Goal: Task Accomplishment & Management: Manage account settings

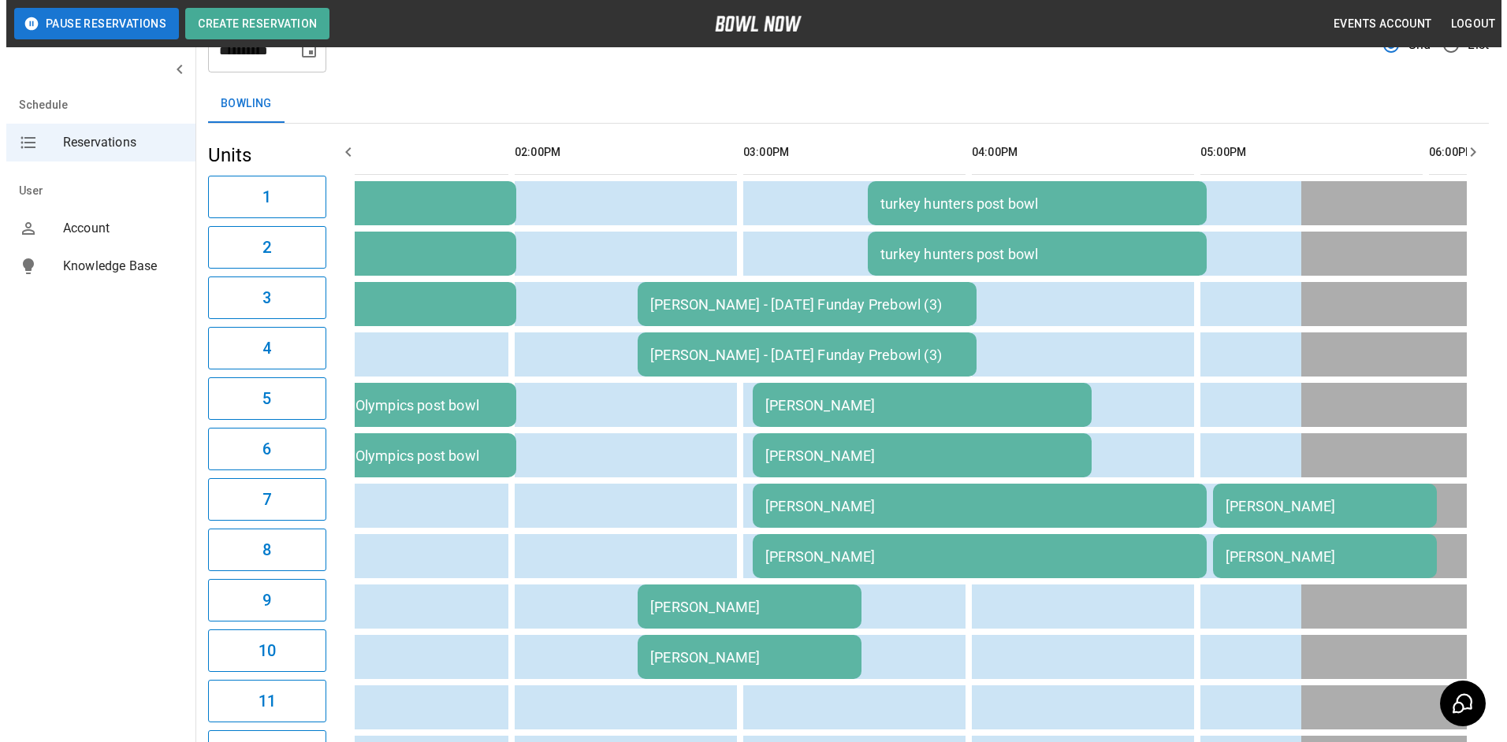
scroll to position [93, 0]
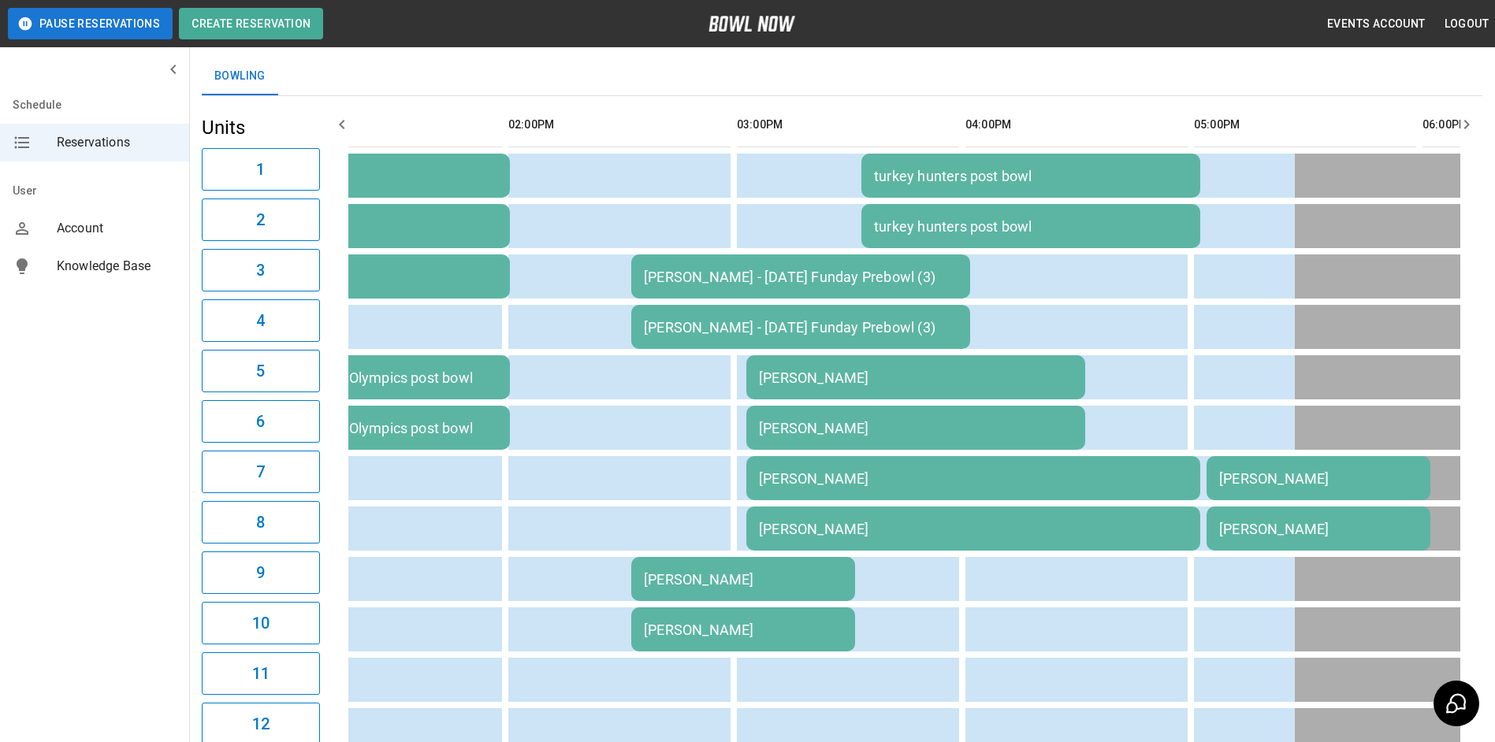
click at [1268, 531] on div "[PERSON_NAME]" at bounding box center [1318, 529] width 199 height 17
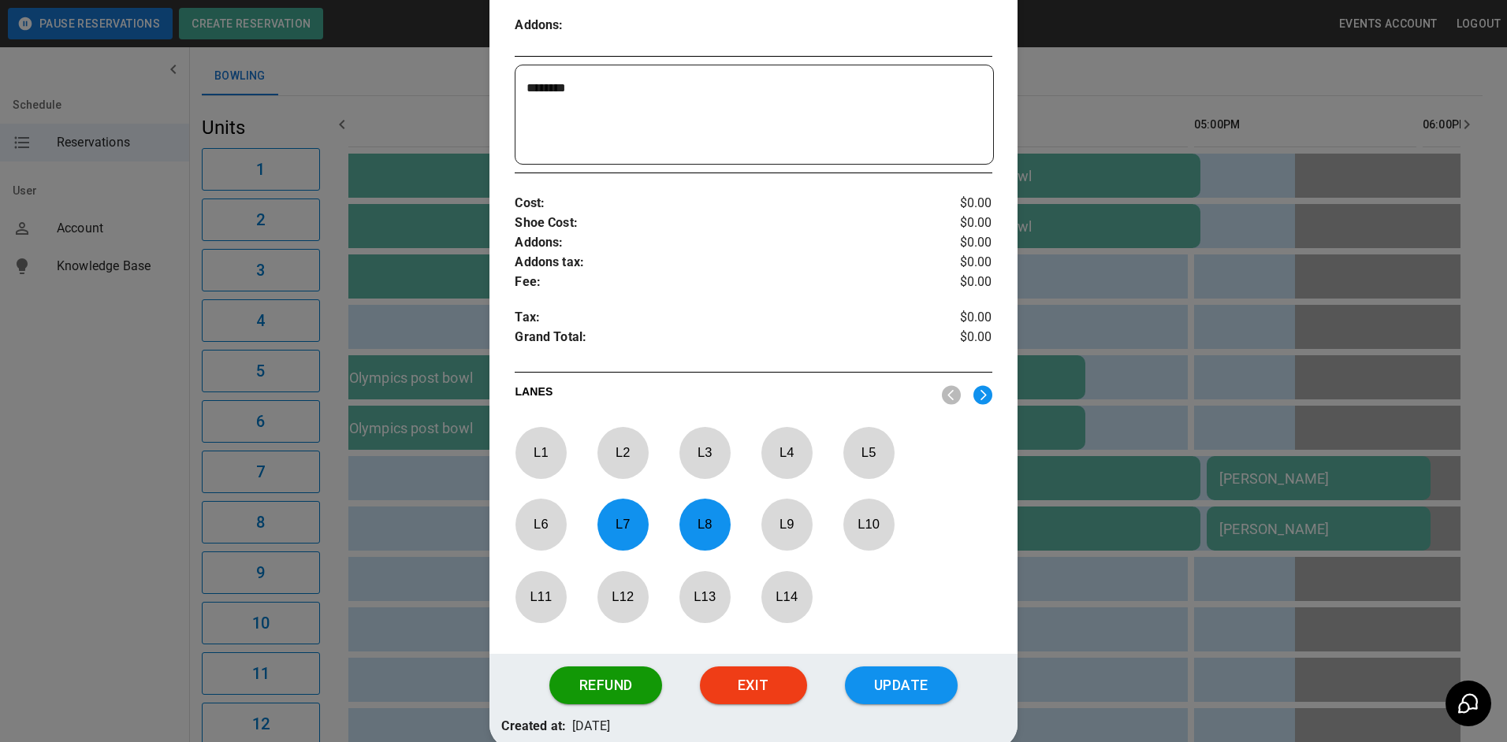
scroll to position [419, 0]
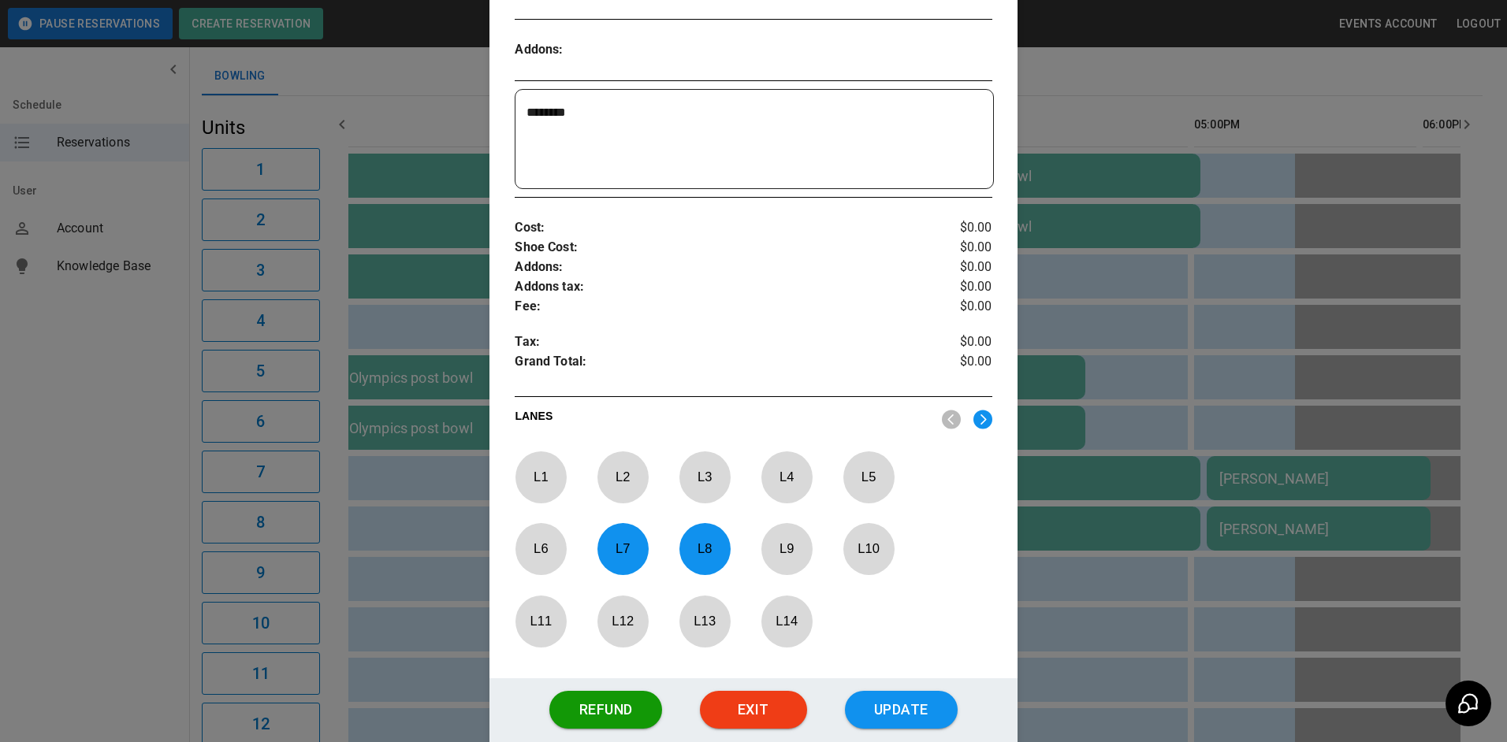
click at [617, 543] on p "L 7" at bounding box center [623, 548] width 52 height 37
drag, startPoint x: 699, startPoint y: 548, endPoint x: 732, endPoint y: 549, distance: 33.1
click at [700, 548] on p "L 8" at bounding box center [705, 548] width 52 height 37
drag, startPoint x: 775, startPoint y: 549, endPoint x: 786, endPoint y: 549, distance: 11.0
click at [780, 549] on p "L 9" at bounding box center [787, 548] width 52 height 37
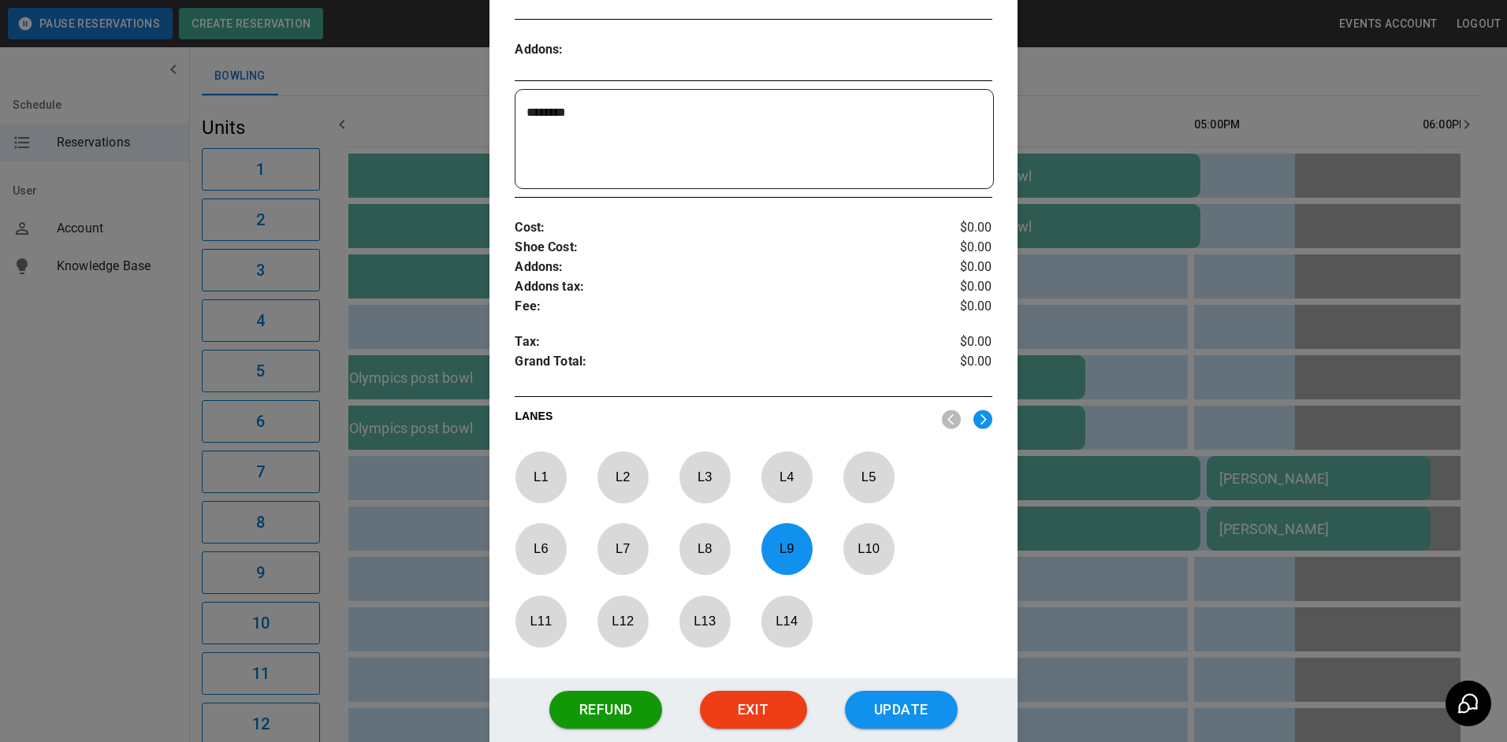
drag, startPoint x: 786, startPoint y: 549, endPoint x: 867, endPoint y: 550, distance: 81.2
click at [867, 550] on p "L 10" at bounding box center [869, 548] width 52 height 37
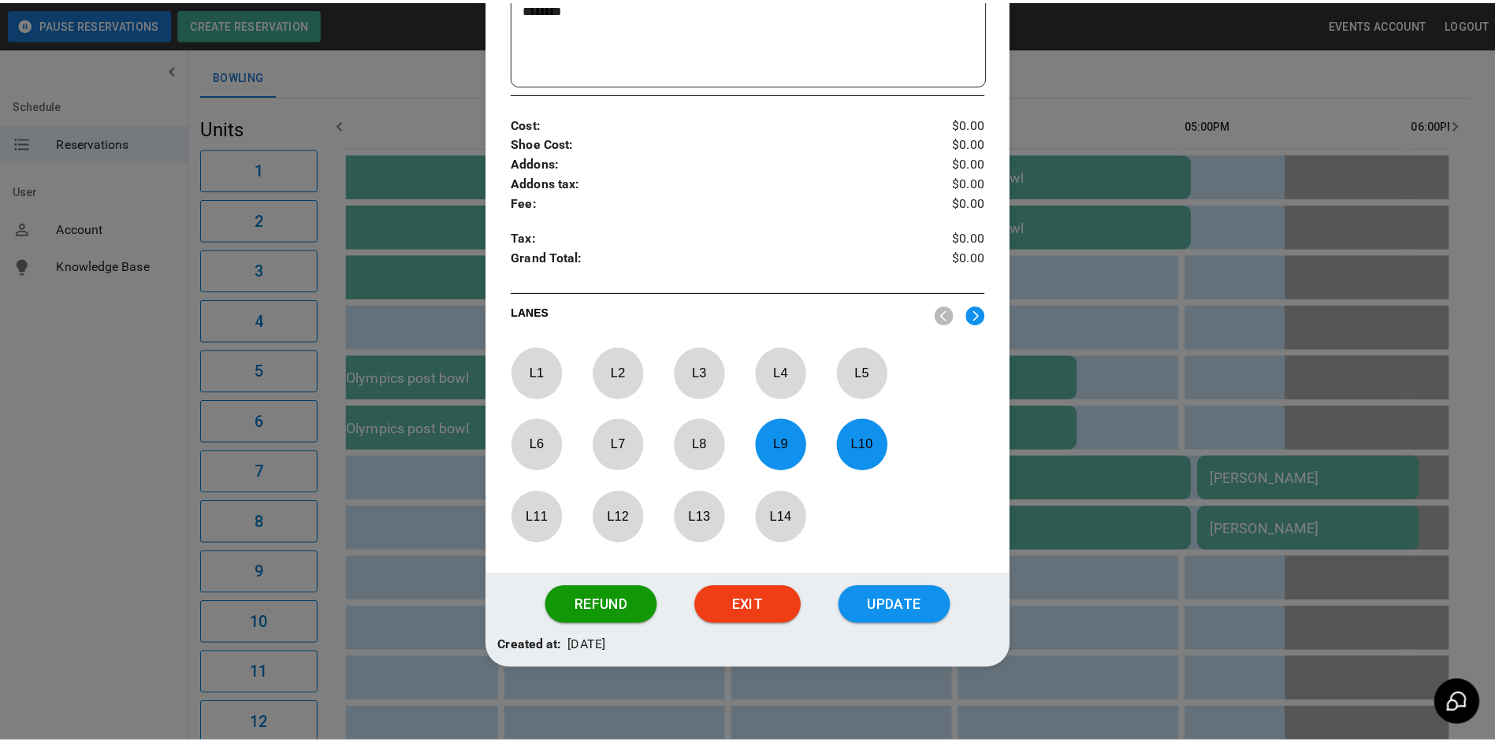
scroll to position [529, 0]
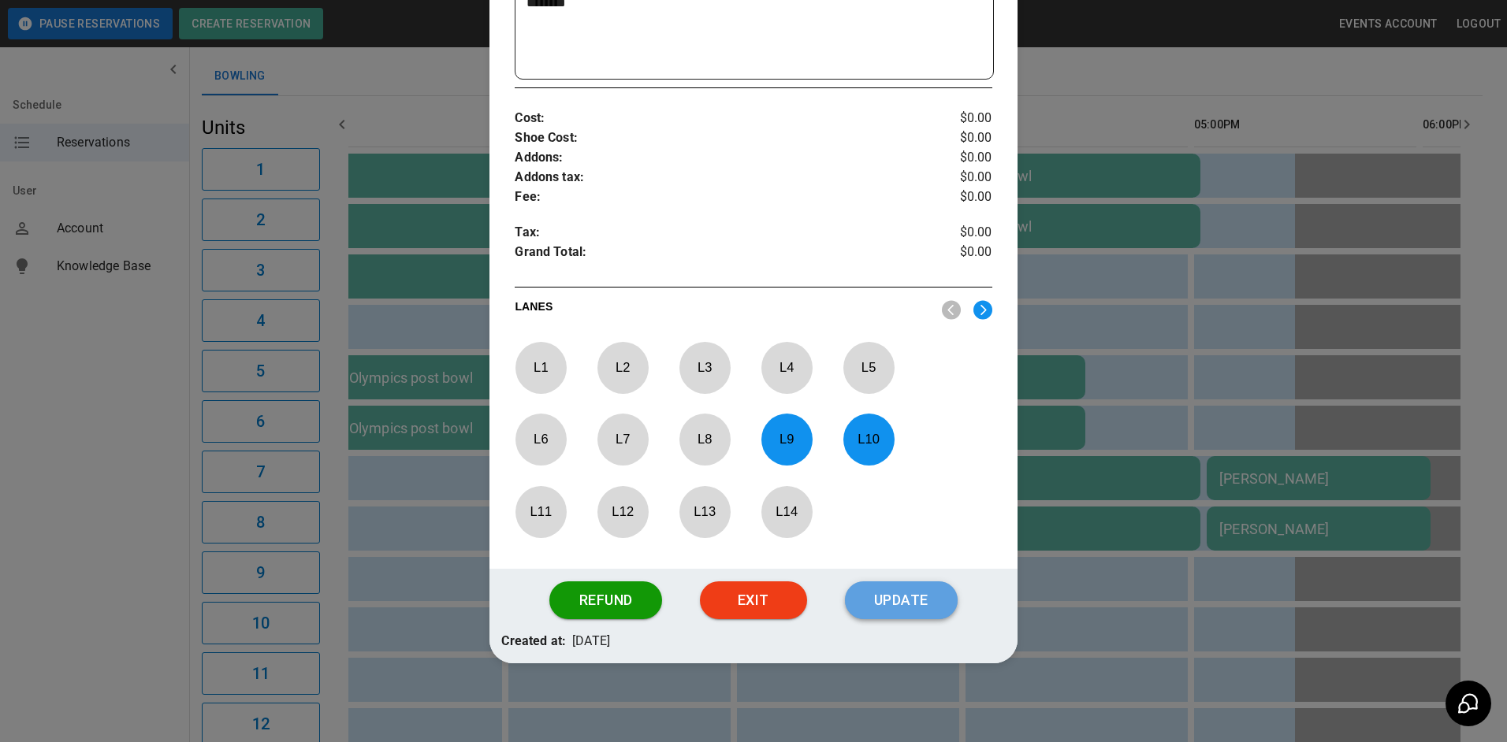
click at [889, 606] on button "Update" at bounding box center [901, 601] width 113 height 38
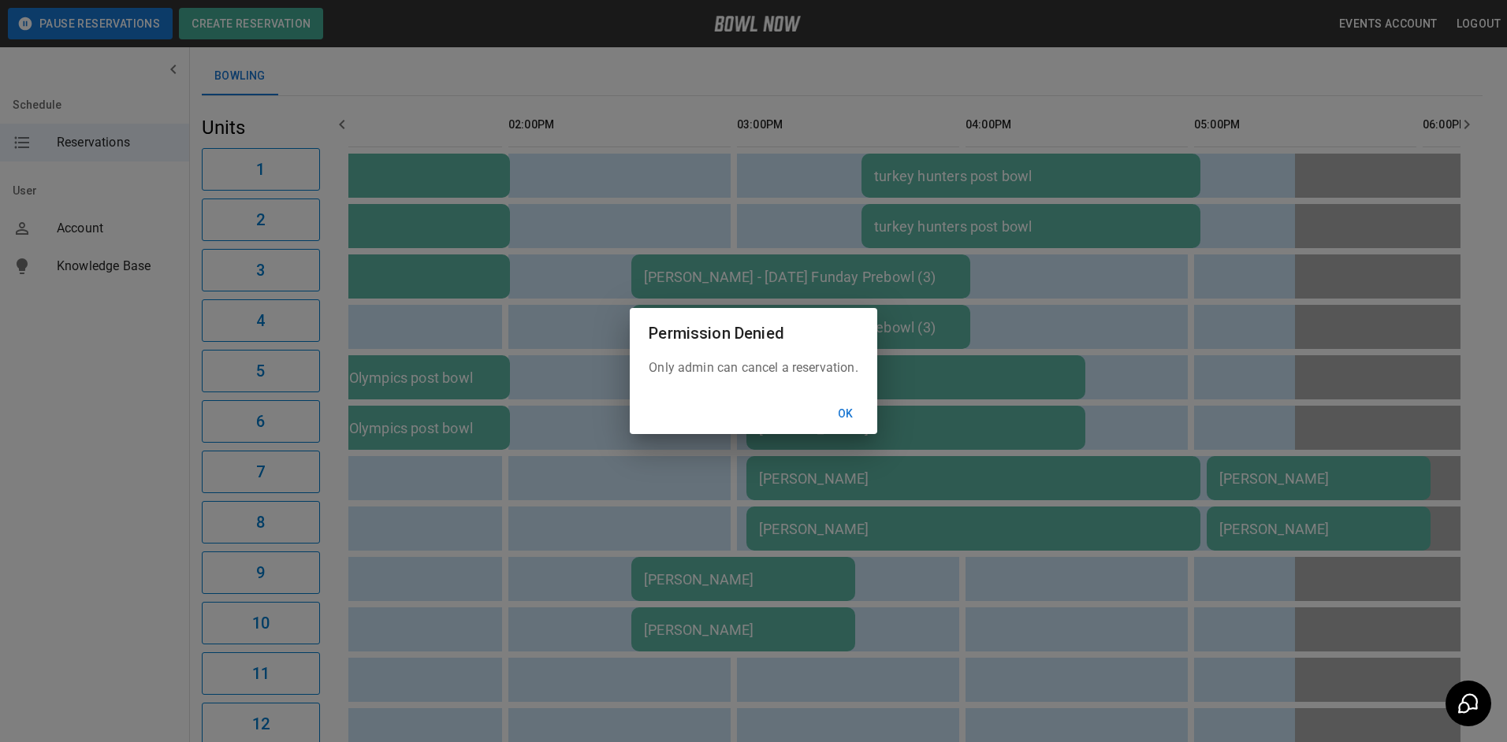
click at [846, 411] on button "Ok" at bounding box center [845, 414] width 50 height 29
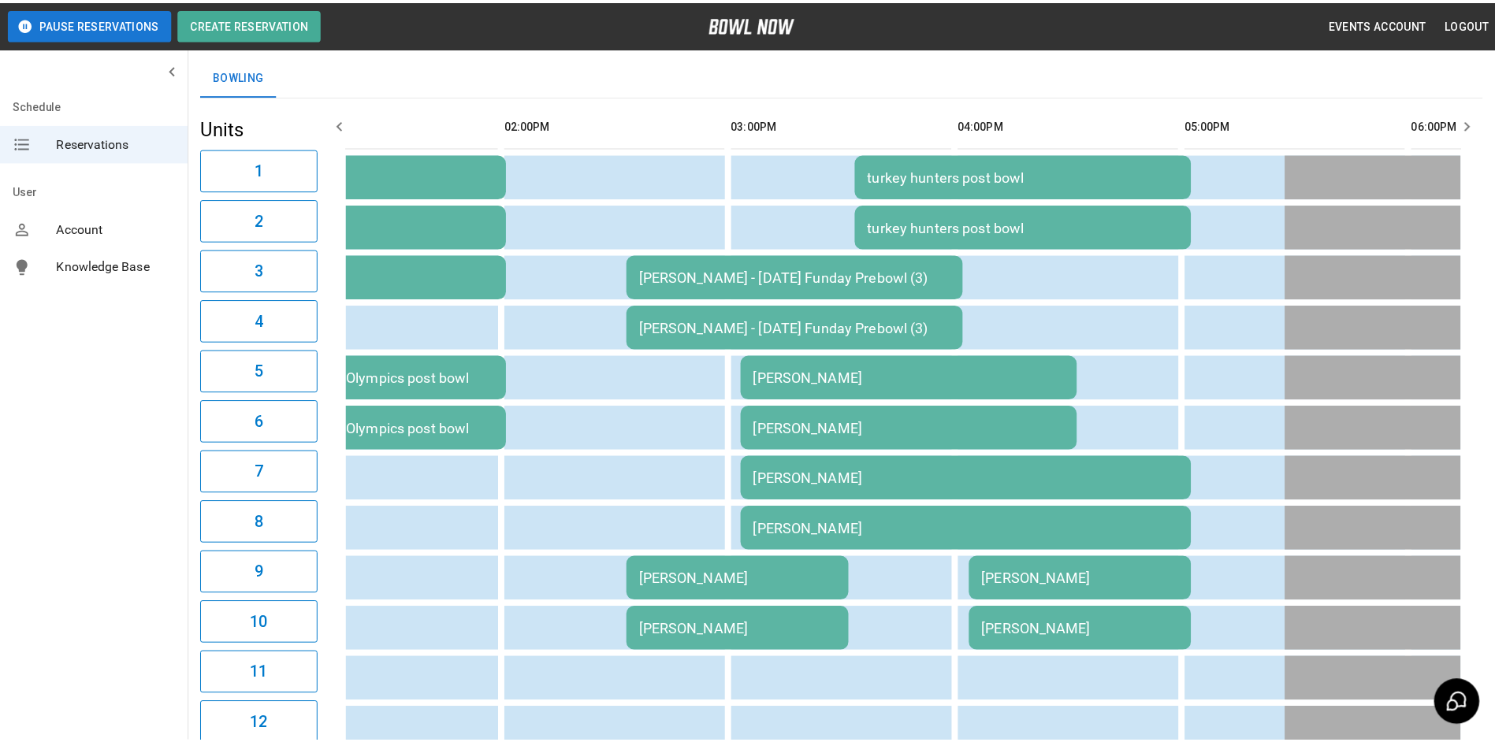
scroll to position [0, 2286]
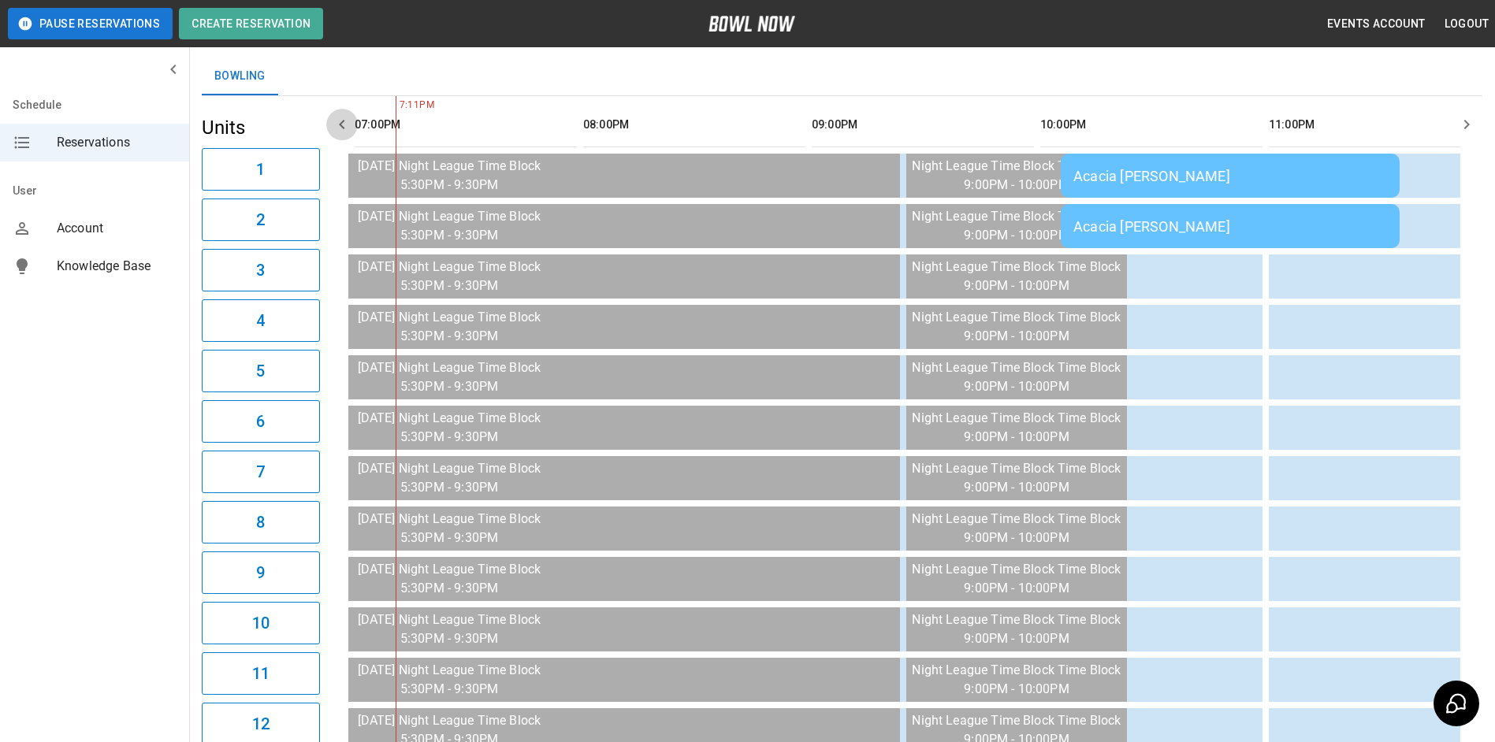
click at [349, 121] on icon "button" at bounding box center [342, 124] width 19 height 19
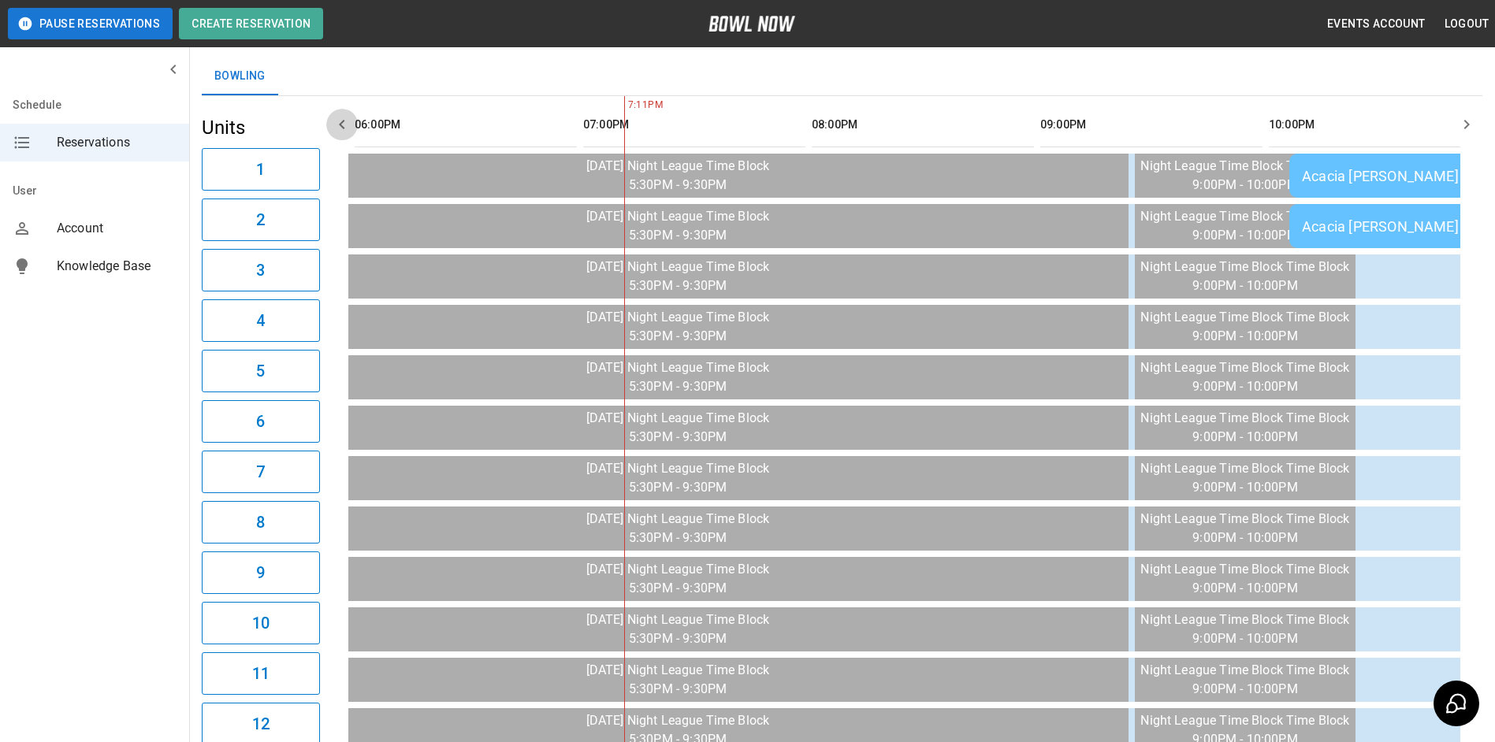
click at [349, 121] on icon "button" at bounding box center [342, 124] width 19 height 19
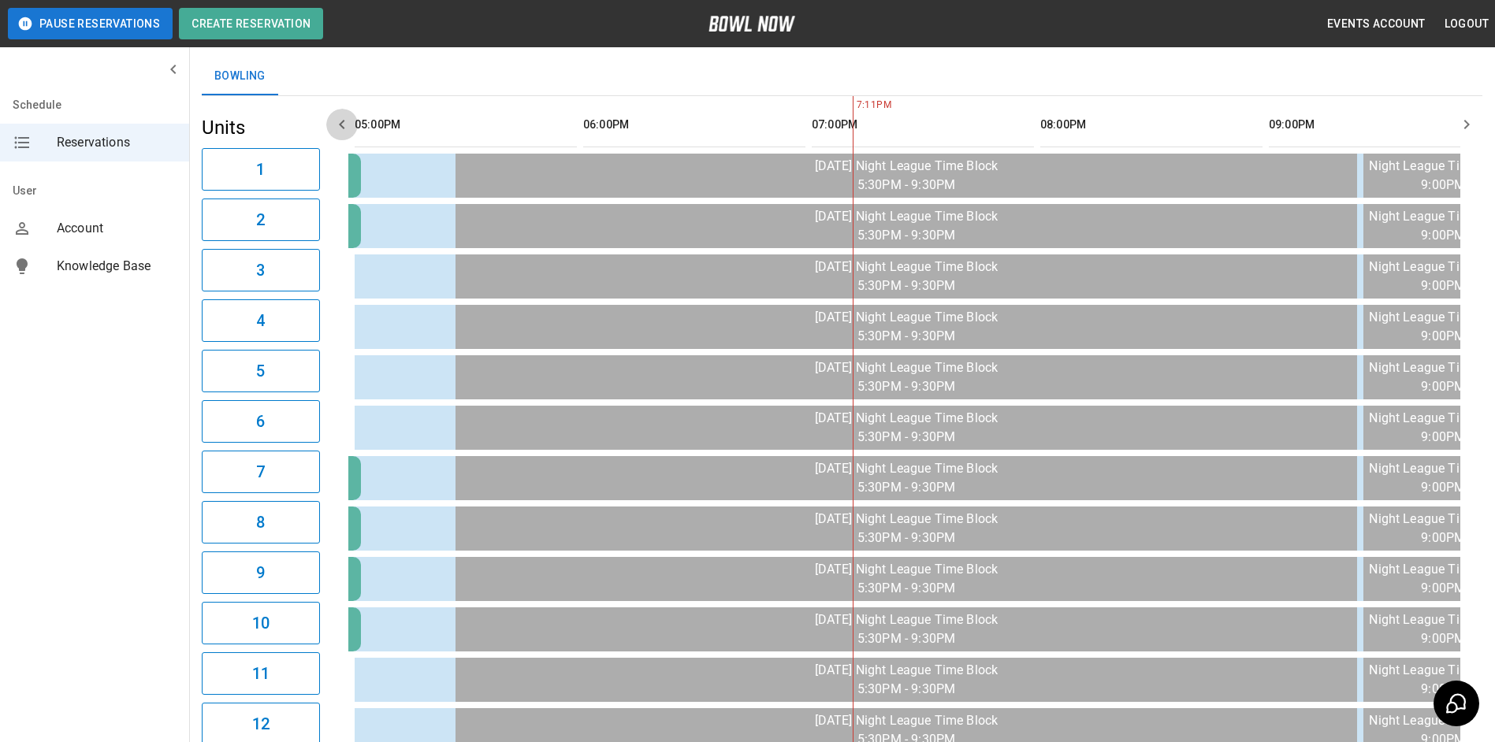
click at [349, 121] on icon "button" at bounding box center [342, 124] width 19 height 19
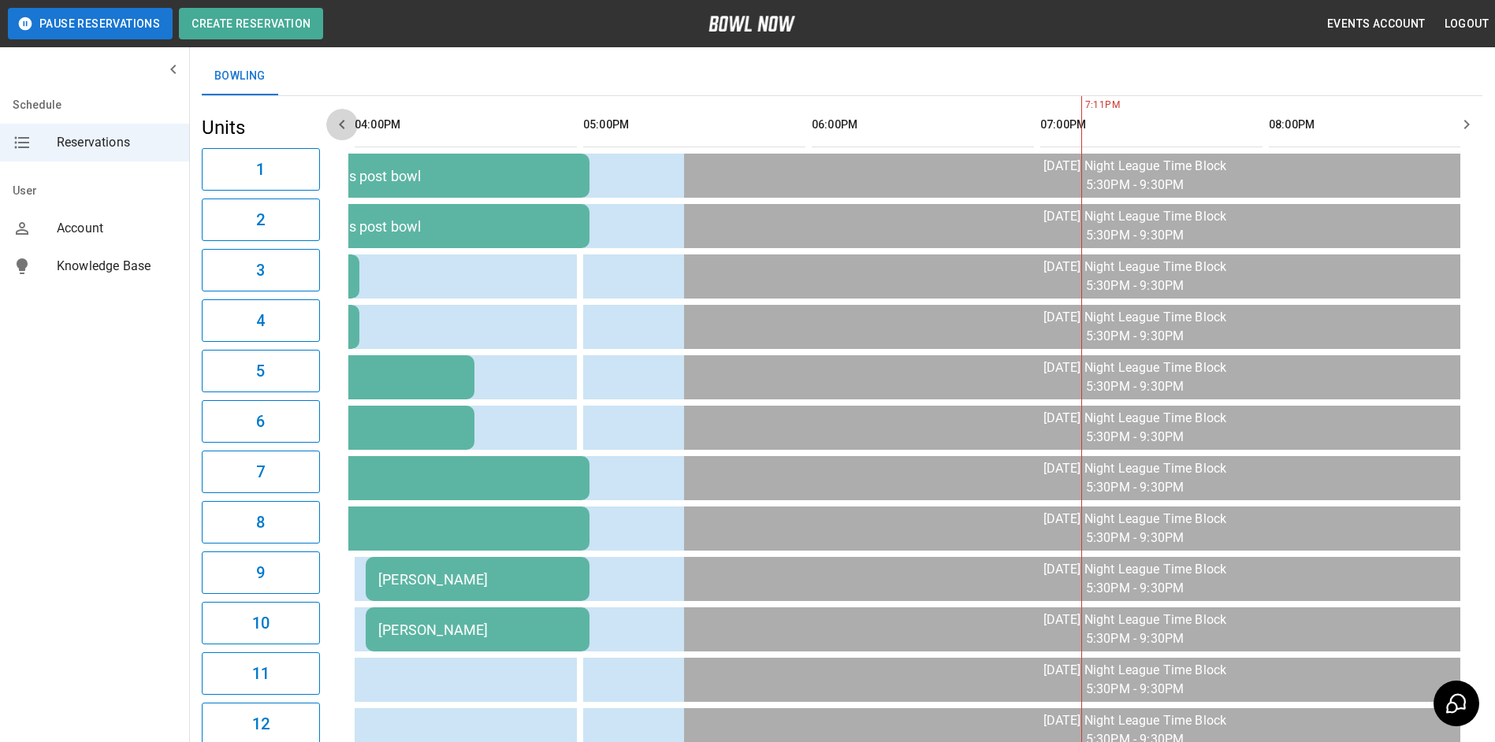
click at [349, 121] on icon "button" at bounding box center [342, 124] width 19 height 19
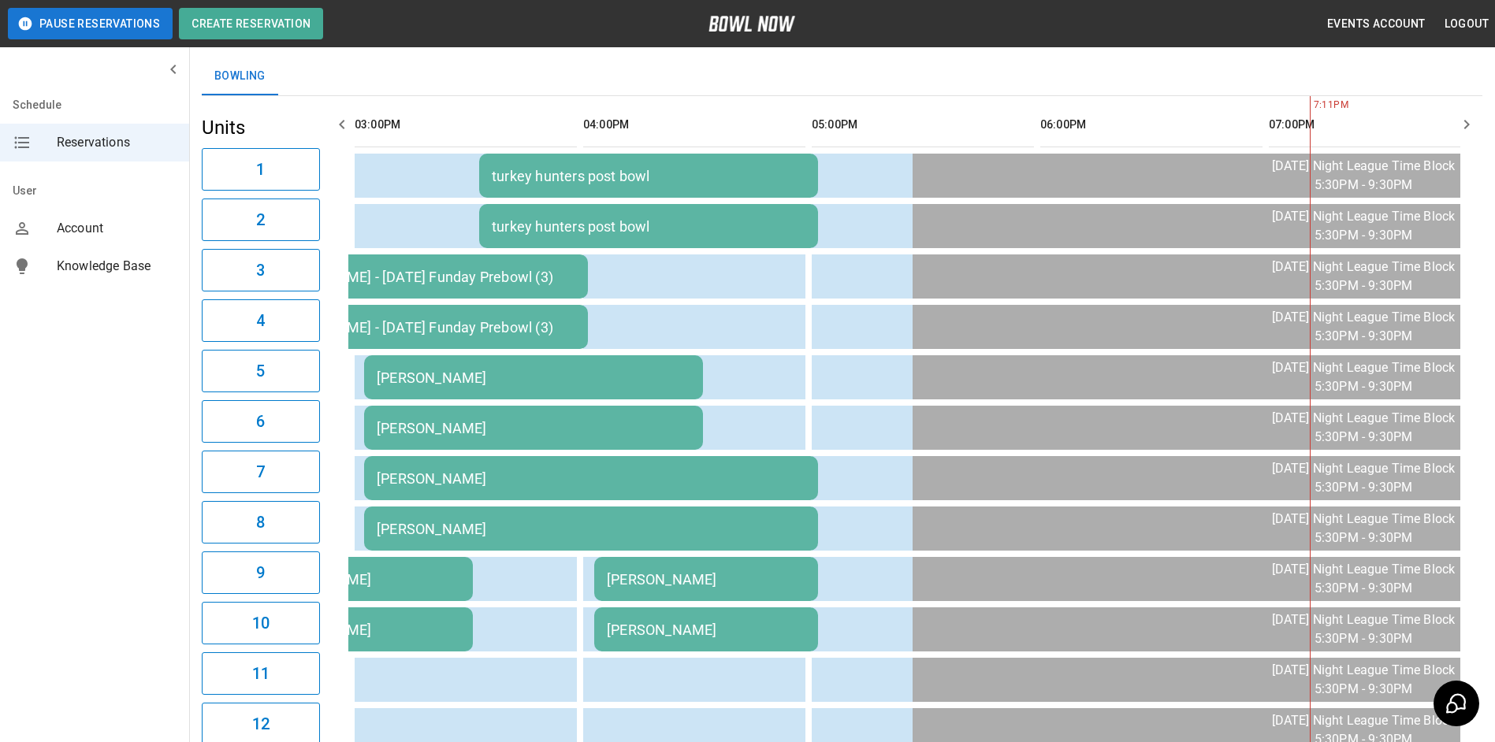
click at [349, 121] on icon "button" at bounding box center [342, 124] width 19 height 19
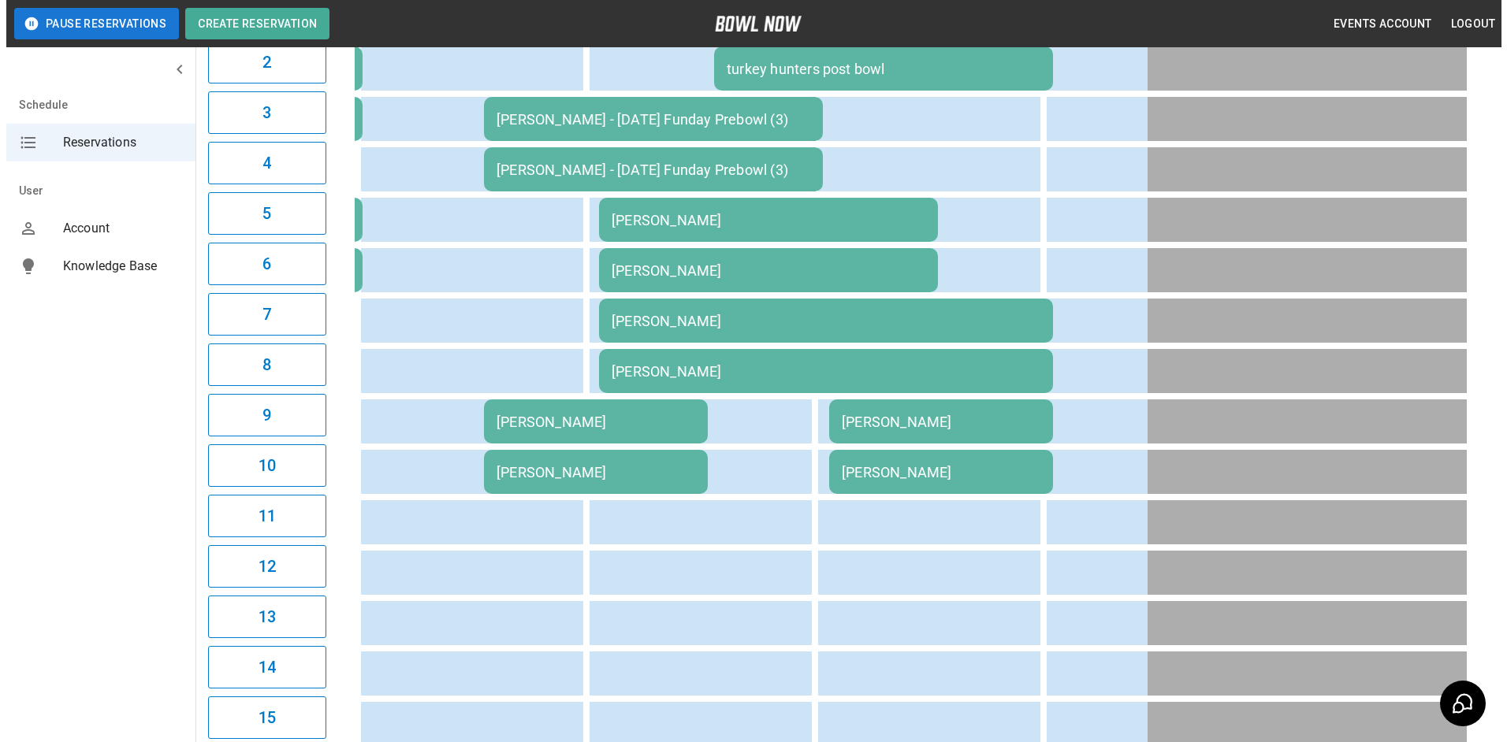
scroll to position [329, 0]
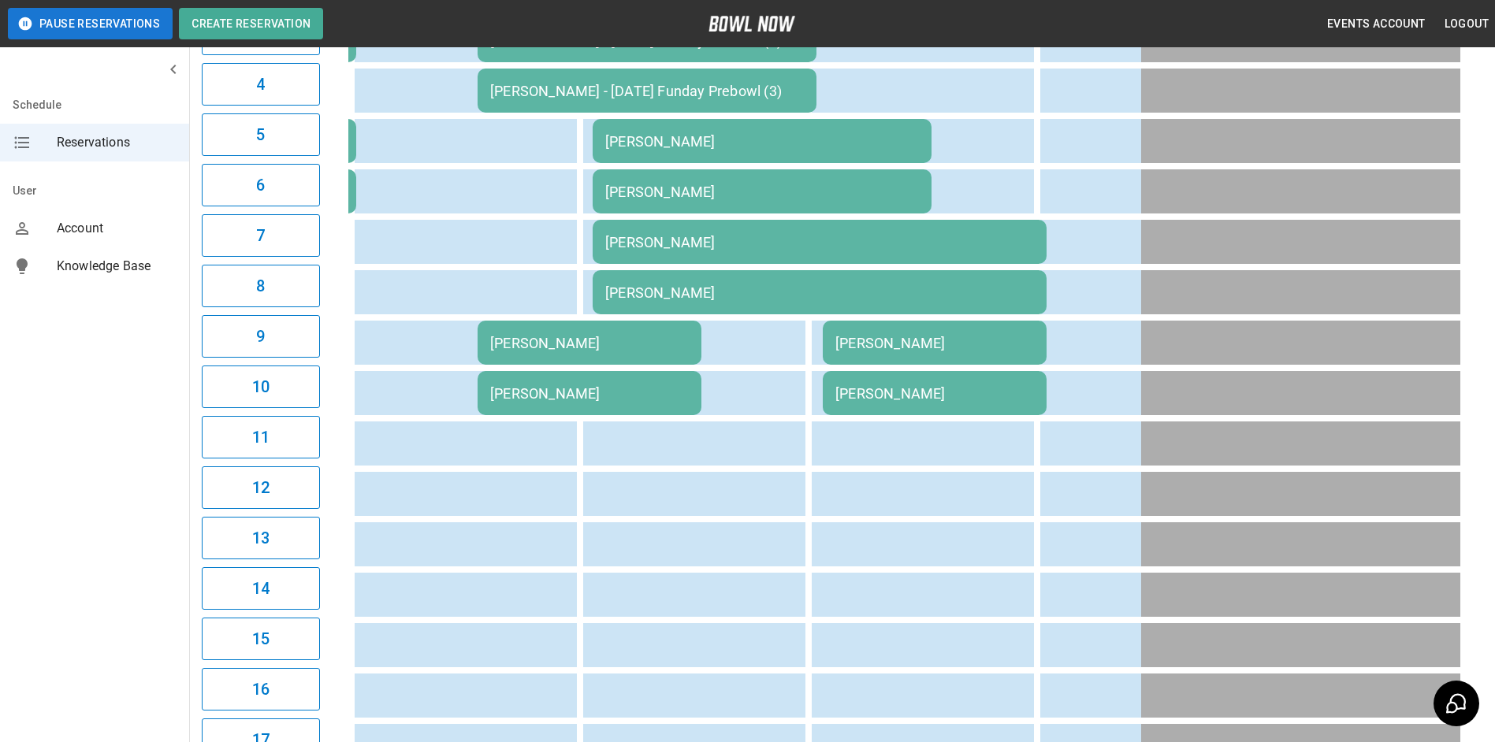
click at [895, 395] on div "[PERSON_NAME]" at bounding box center [934, 393] width 199 height 17
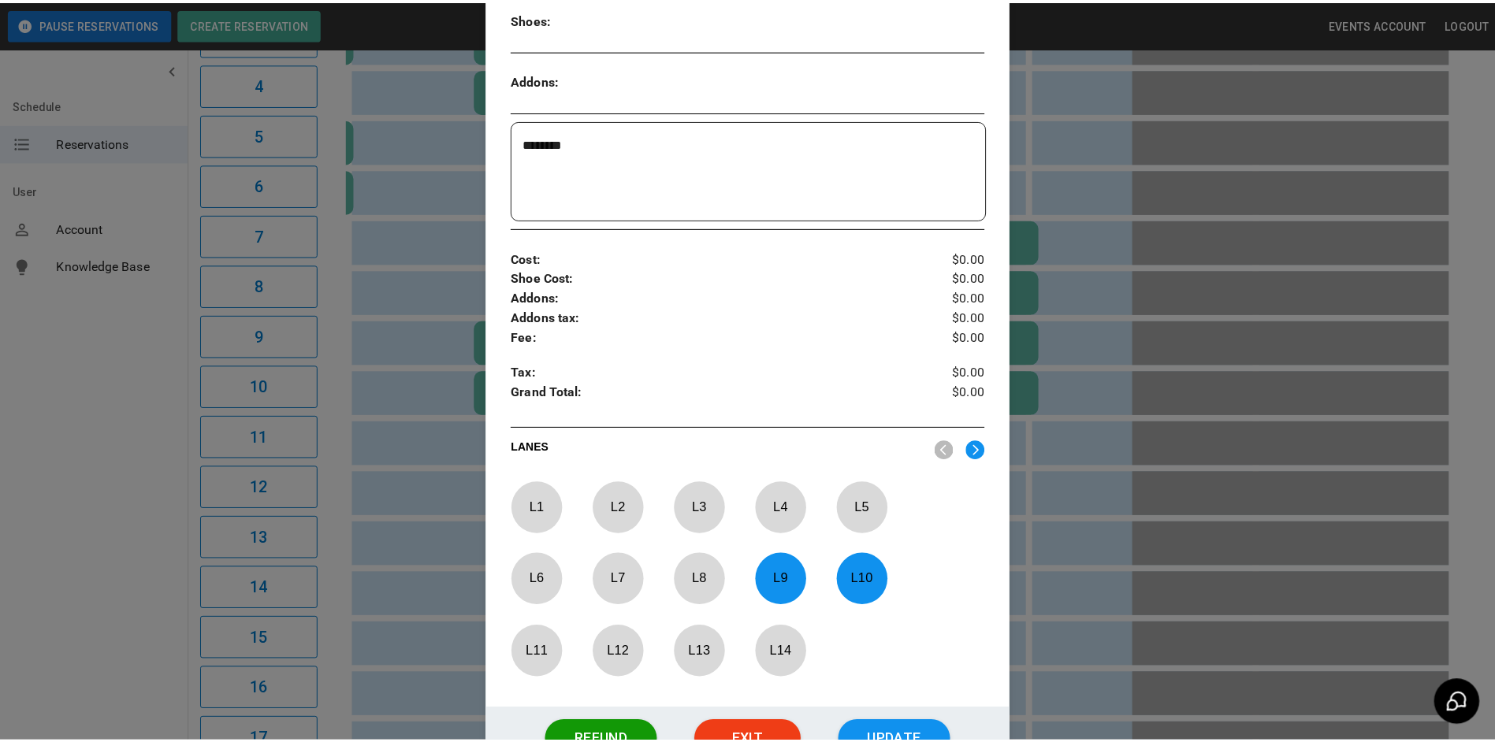
scroll to position [498, 0]
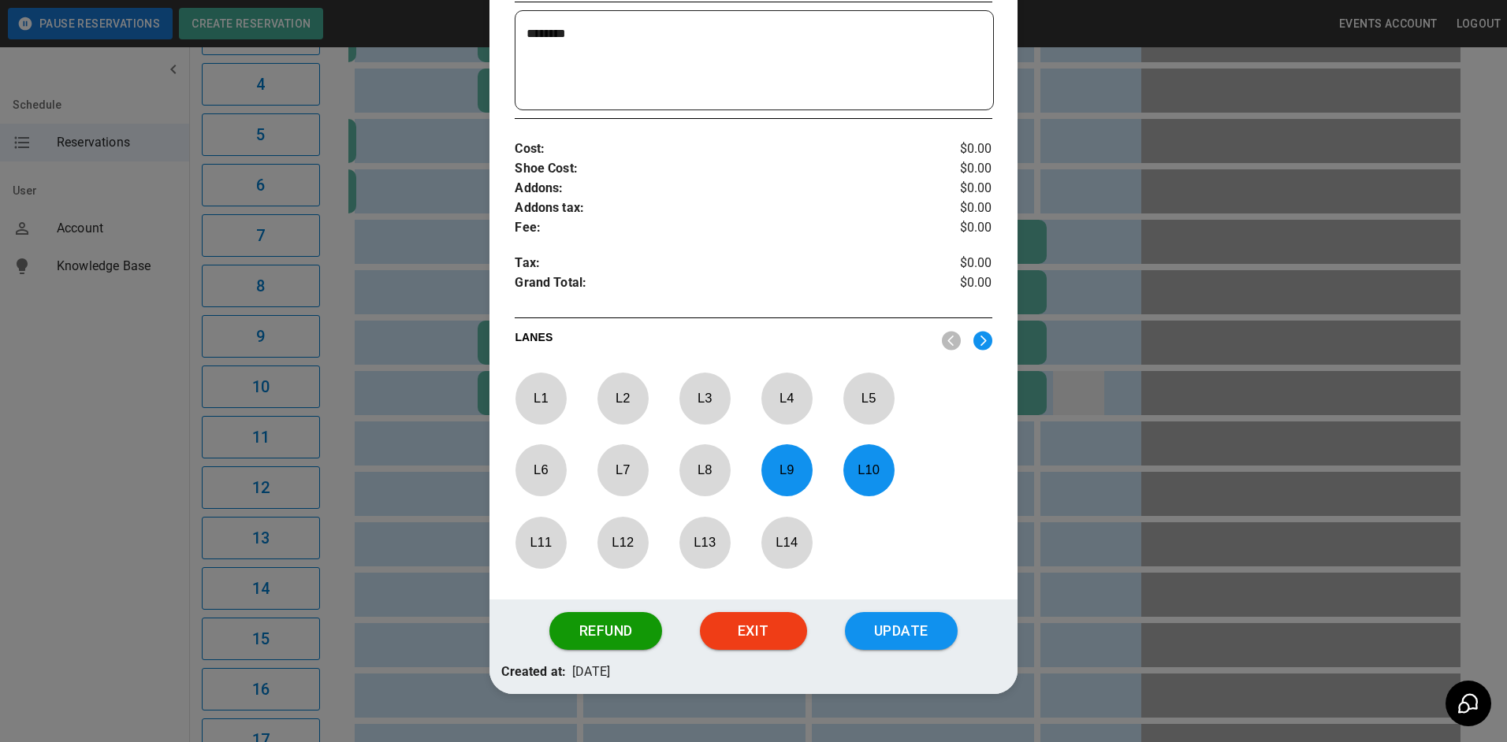
drag, startPoint x: 1090, startPoint y: 400, endPoint x: 1075, endPoint y: 400, distance: 15.0
click at [1089, 399] on div at bounding box center [753, 371] width 1507 height 742
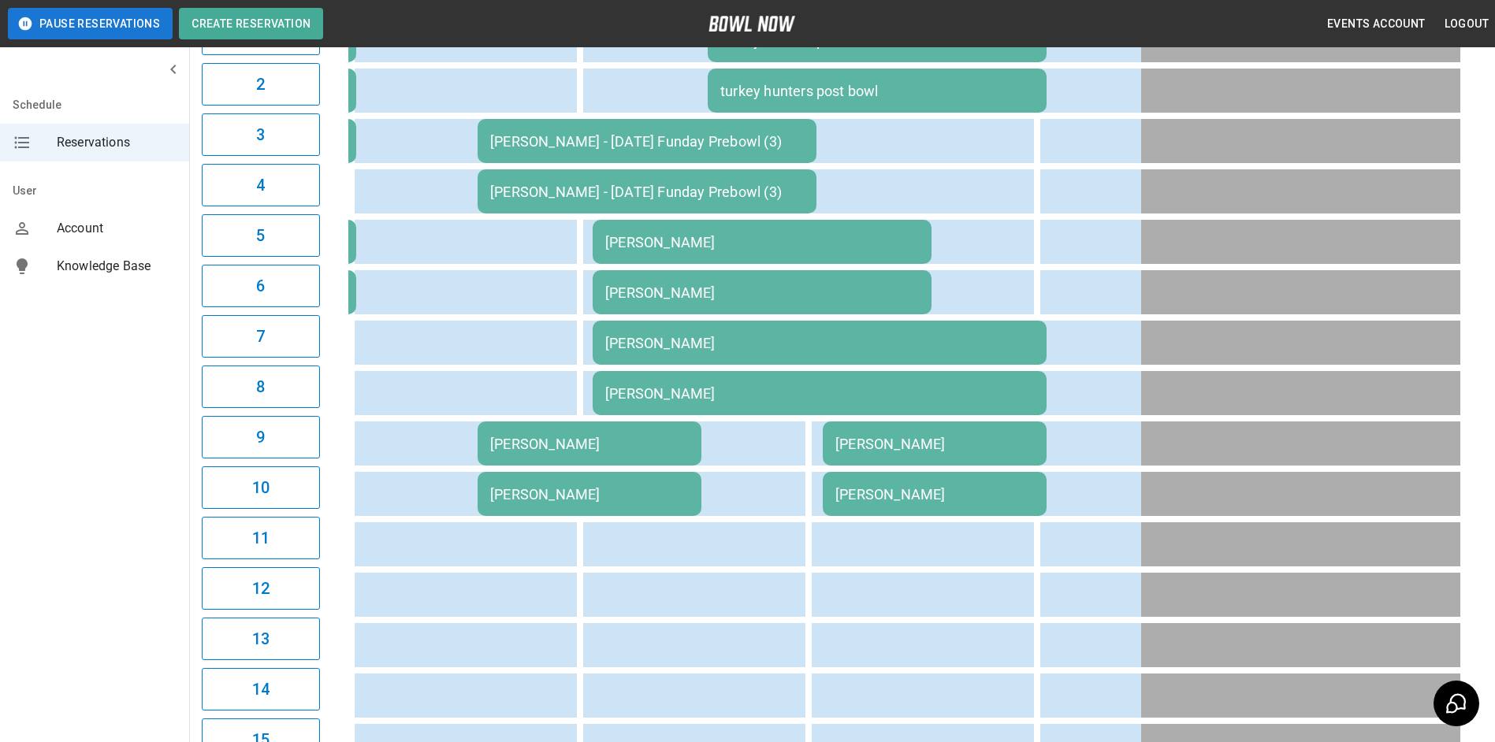
scroll to position [236, 0]
